Goal: Use online tool/utility: Utilize a website feature to perform a specific function

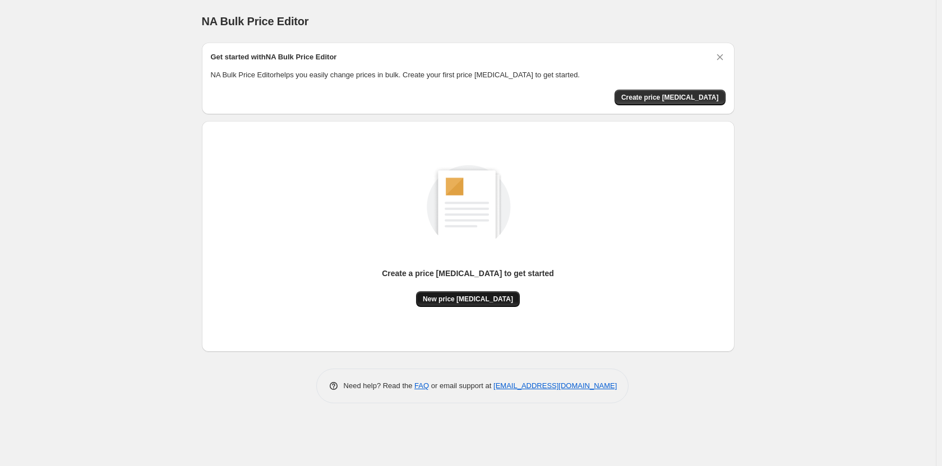
click at [486, 302] on span "New price [MEDICAL_DATA]" at bounding box center [468, 299] width 90 height 9
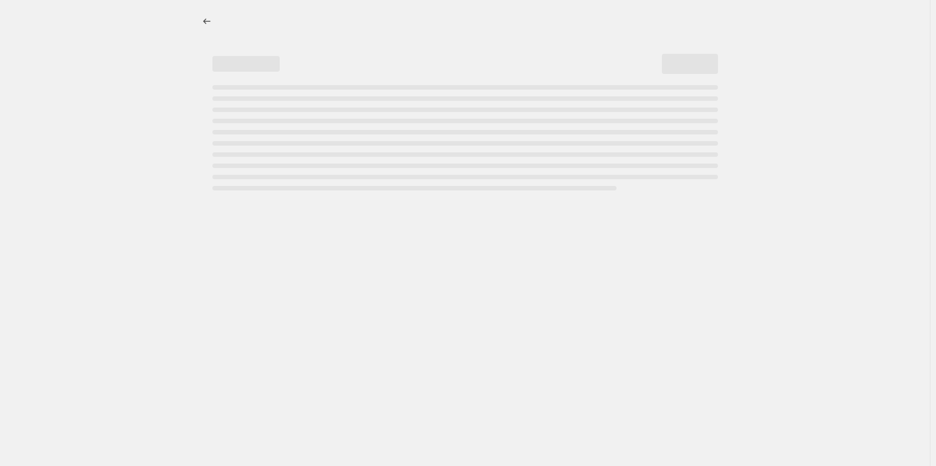
select select "percentage"
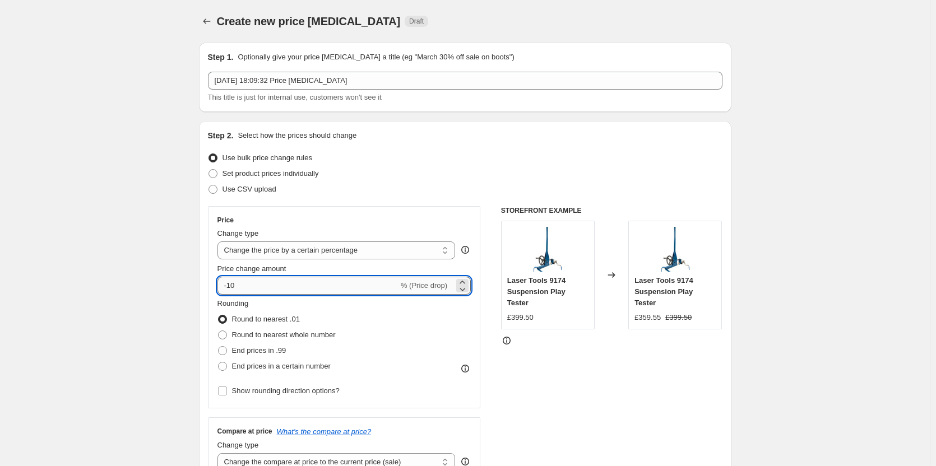
click at [249, 288] on input "-10" at bounding box center [308, 286] width 181 height 18
type input "-1"
type input "-50"
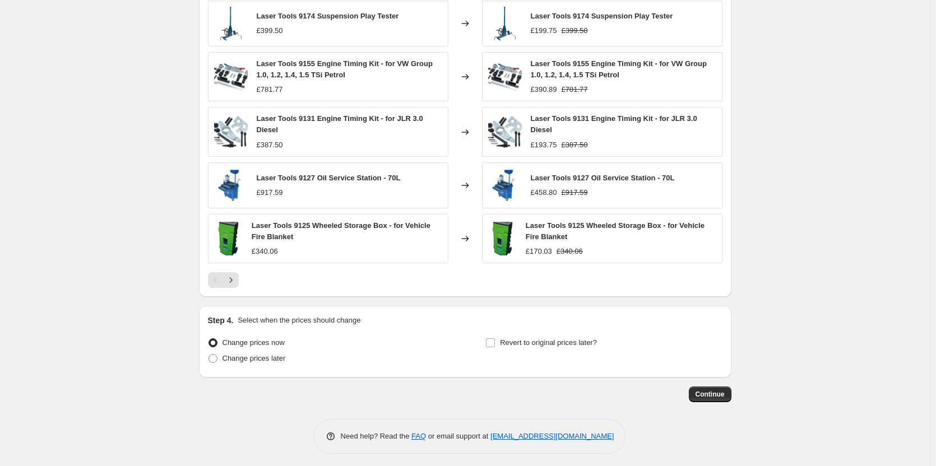
scroll to position [662, 0]
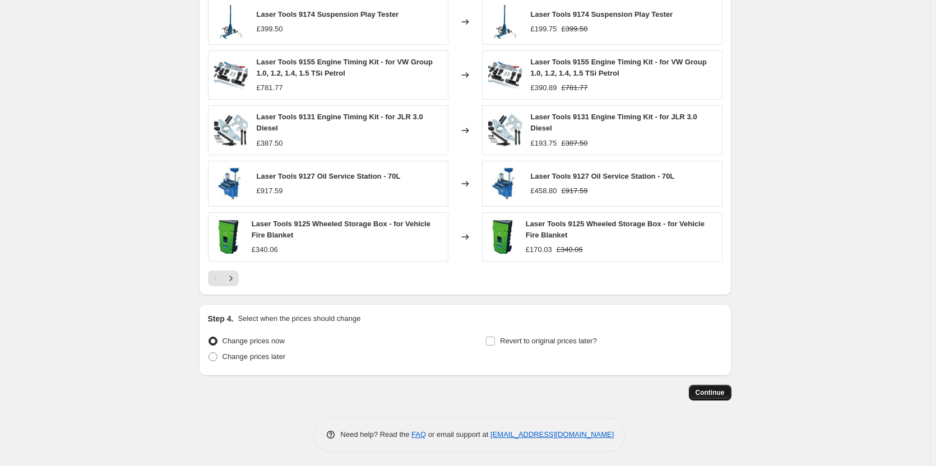
click at [723, 391] on span "Continue" at bounding box center [710, 393] width 29 height 9
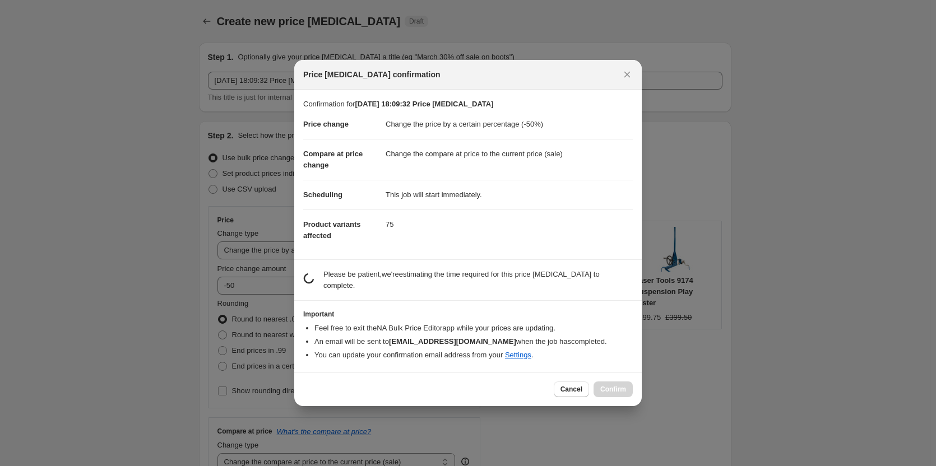
scroll to position [0, 0]
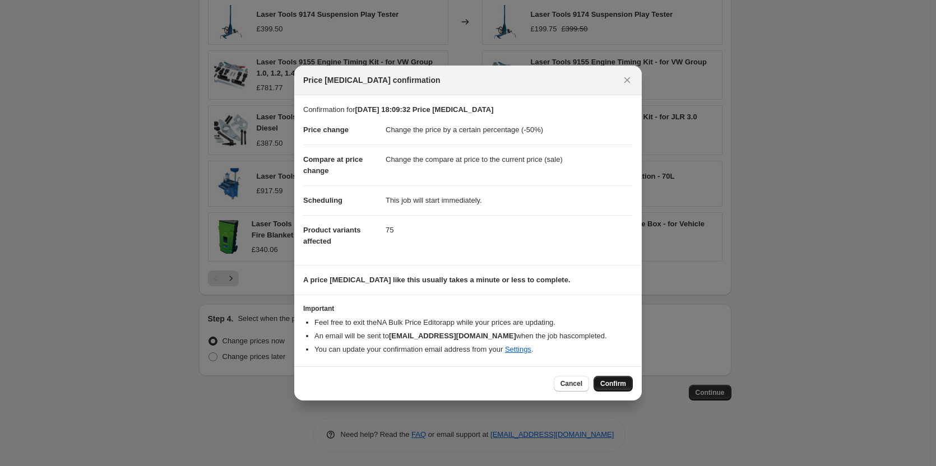
click at [613, 385] on span "Confirm" at bounding box center [613, 384] width 26 height 9
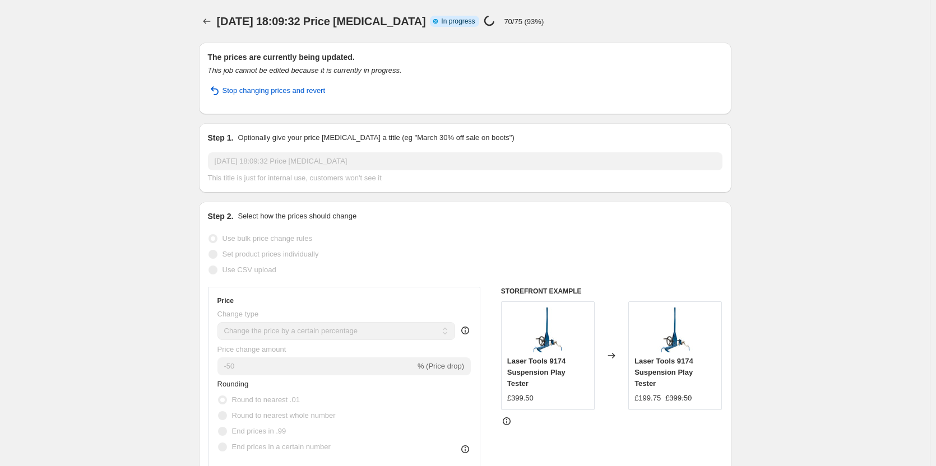
select select "percentage"
